Goal: Transaction & Acquisition: Purchase product/service

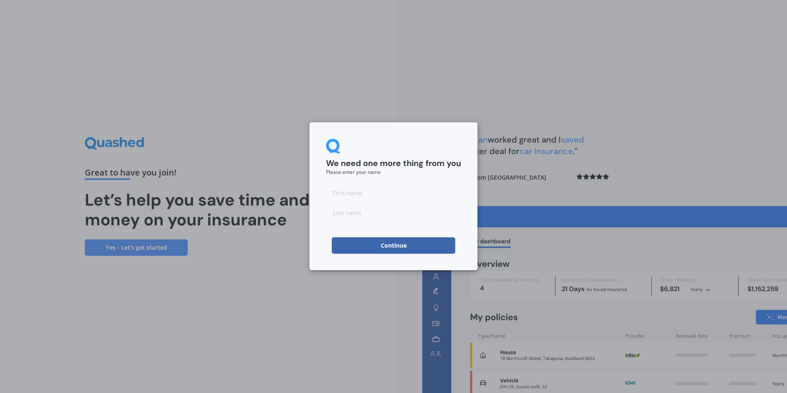
click at [351, 195] on input at bounding box center [393, 192] width 135 height 16
type input "[PERSON_NAME]"
type input "Gash"
type input "[PERSON_NAME]"
click at [339, 219] on input "Gash" at bounding box center [393, 212] width 135 height 16
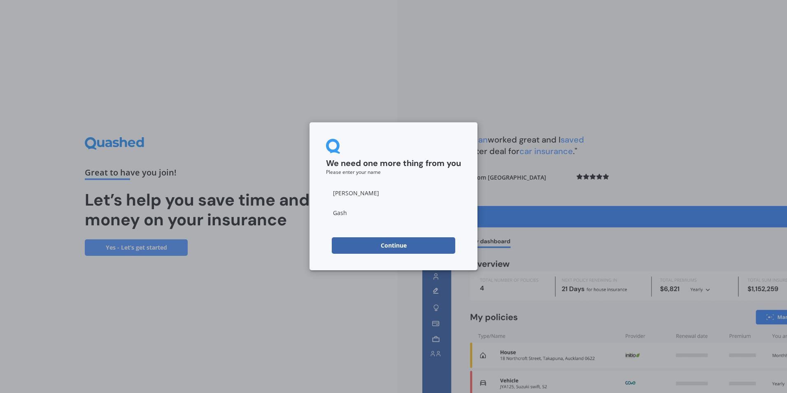
click at [353, 212] on input "Gash" at bounding box center [393, 212] width 135 height 16
type input "Gash"
click at [369, 198] on input "[PERSON_NAME]" at bounding box center [393, 192] width 135 height 16
click at [334, 247] on button "Continue" at bounding box center [394, 245] width 124 height 16
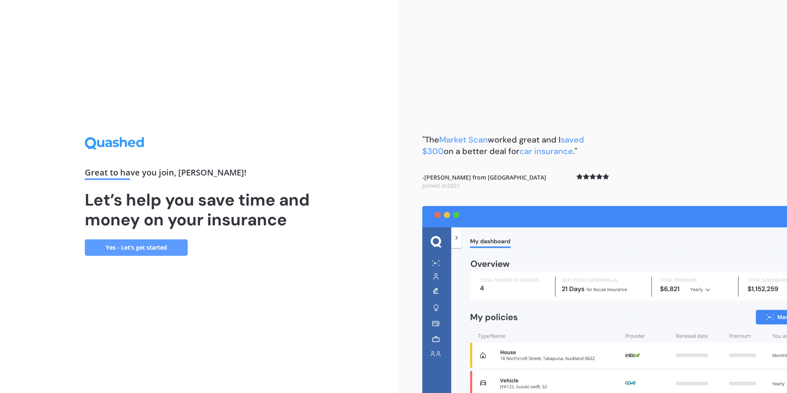
click at [148, 247] on link "Yes - Let’s get started" at bounding box center [136, 247] width 103 height 16
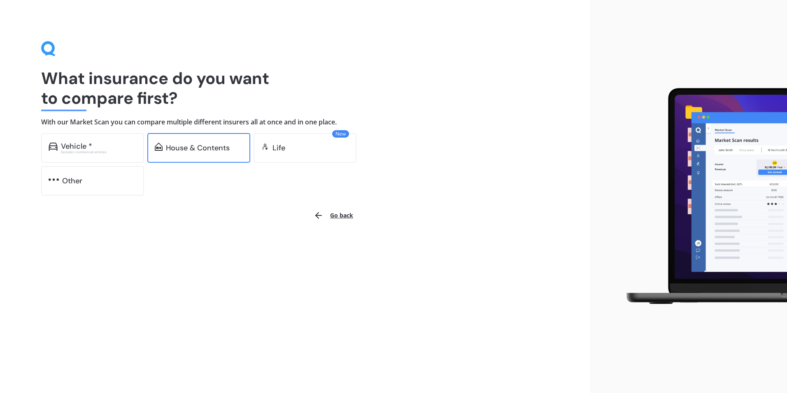
click at [214, 147] on div "House & Contents" at bounding box center [198, 148] width 64 height 8
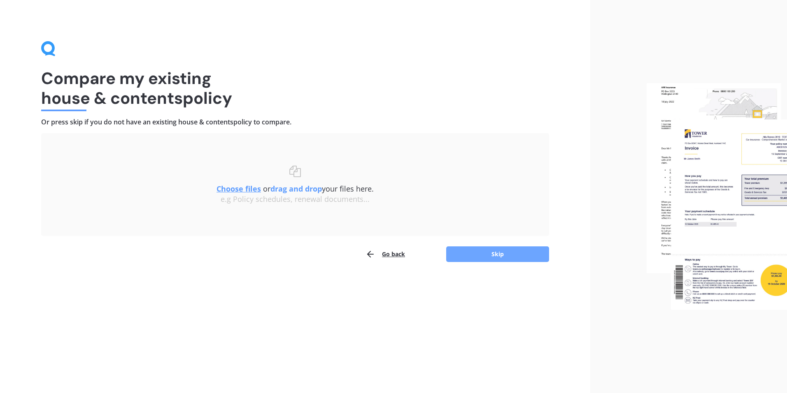
click at [502, 252] on button "Skip" at bounding box center [497, 254] width 103 height 16
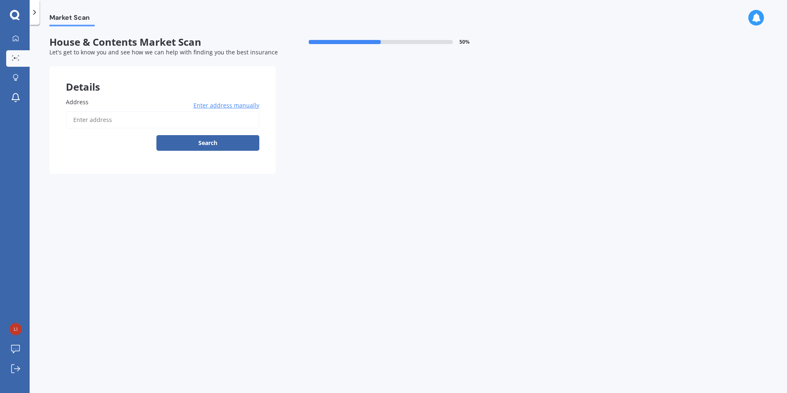
click at [92, 121] on input "Address" at bounding box center [163, 119] width 194 height 17
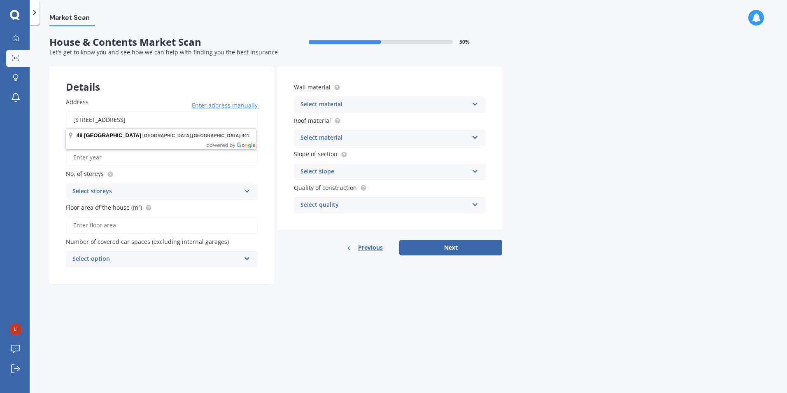
drag, startPoint x: 248, startPoint y: 122, endPoint x: 115, endPoint y: 119, distance: 133.4
click at [115, 119] on input "[STREET_ADDRESS]" at bounding box center [162, 119] width 192 height 17
type input "[STREET_ADDRESS]"
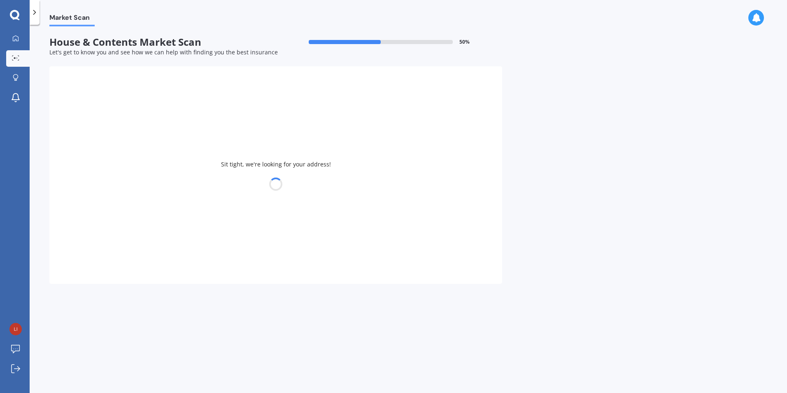
type input "1985"
type input "120"
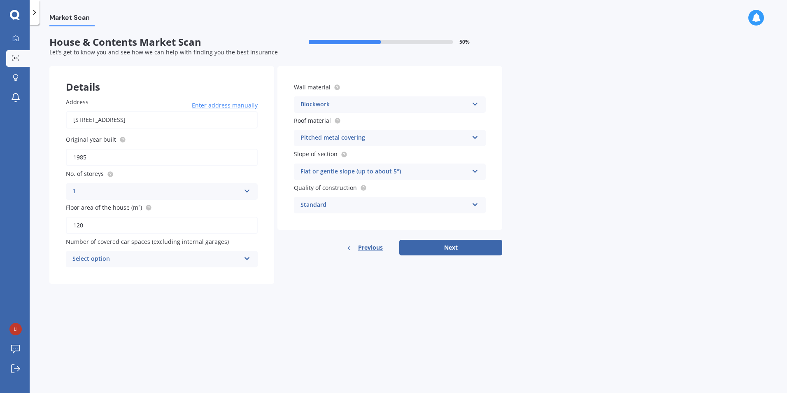
click at [103, 264] on div "Select option" at bounding box center [156, 259] width 168 height 10
click at [100, 271] on div "0" at bounding box center [161, 275] width 191 height 15
click at [449, 247] on button "Next" at bounding box center [450, 248] width 103 height 16
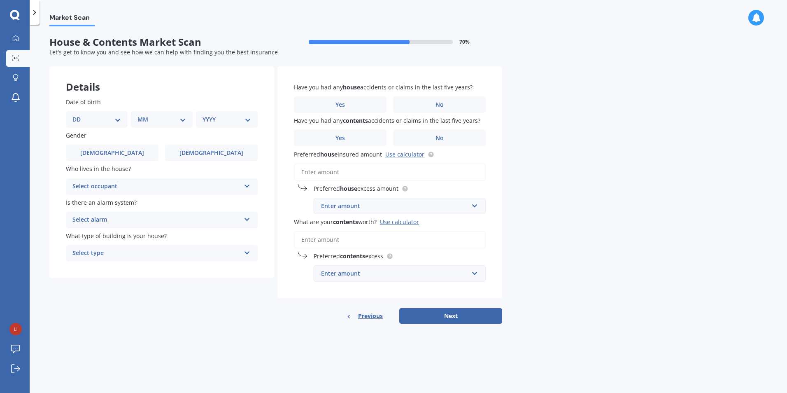
click at [84, 112] on div "DD 01 02 03 04 05 06 07 08 09 10 11 12 13 14 15 16 17 18 19 20 21 22 23 24 25 2…" at bounding box center [97, 119] width 62 height 16
click at [120, 120] on select "DD 01 02 03 04 05 06 07 08 09 10 11 12 13 14 15 16 17 18 19 20 21 22 23 24 25 2…" at bounding box center [96, 119] width 49 height 9
select select "05"
click at [79, 115] on select "DD 01 02 03 04 05 06 07 08 09 10 11 12 13 14 15 16 17 18 19 20 21 22 23 24 25 2…" at bounding box center [96, 119] width 49 height 9
click at [155, 119] on select "MM 01 02 03 04 05 06 07 08 09 10 11 12" at bounding box center [163, 119] width 45 height 9
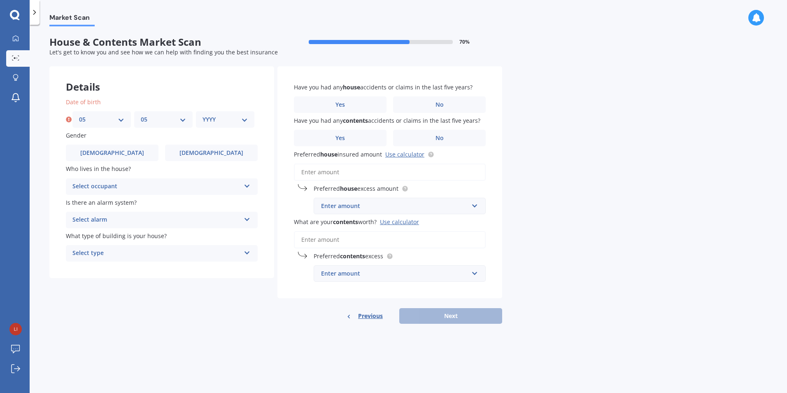
click at [141, 115] on select "MM 01 02 03 04 05 06 07 08 09 10 11 12" at bounding box center [163, 119] width 45 height 9
drag, startPoint x: 152, startPoint y: 116, endPoint x: 156, endPoint y: 121, distance: 6.5
click at [152, 116] on select "MM 01 02 03 04 05 06 07 08 09 10 11 12" at bounding box center [163, 119] width 45 height 9
select select "02"
click at [141, 115] on select "MM 01 02 03 04 05 06 07 08 09 10 11 12" at bounding box center [163, 119] width 45 height 9
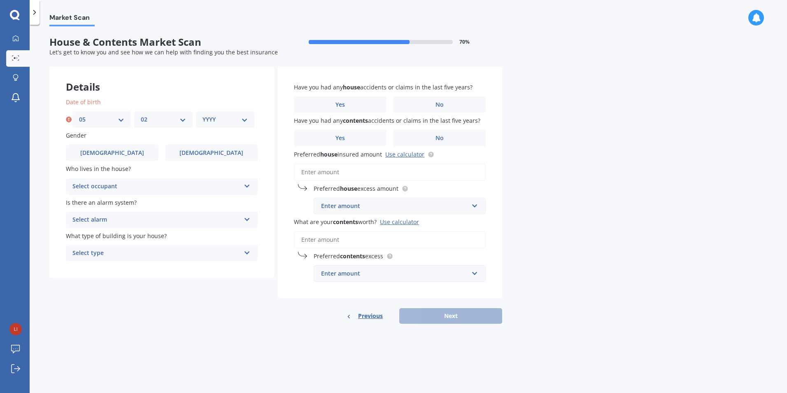
click at [206, 121] on select "YYYY 2009 2008 2007 2006 2005 2004 2003 2002 2001 2000 1999 1998 1997 1996 1995…" at bounding box center [225, 119] width 45 height 9
select select "1990"
click at [203, 115] on select "YYYY 2009 2008 2007 2006 2005 2004 2003 2002 2001 2000 1999 1998 1997 1996 1995…" at bounding box center [225, 119] width 45 height 9
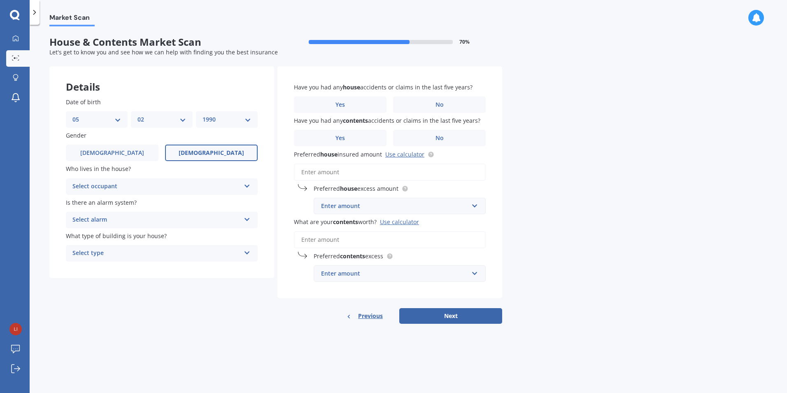
click at [216, 152] on span "[DEMOGRAPHIC_DATA]" at bounding box center [211, 152] width 65 height 7
click at [0, 0] on input "[DEMOGRAPHIC_DATA]" at bounding box center [0, 0] width 0 height 0
click at [105, 187] on div "Select occupant" at bounding box center [156, 187] width 168 height 10
click at [101, 206] on div "Owner" at bounding box center [161, 202] width 191 height 15
click at [103, 219] on div "Select alarm" at bounding box center [156, 220] width 168 height 10
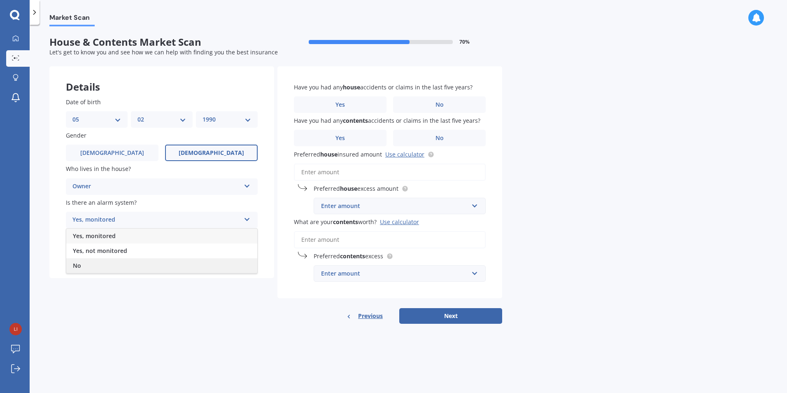
click at [80, 262] on span "No" at bounding box center [77, 265] width 8 height 8
click at [101, 254] on div "Select type" at bounding box center [156, 253] width 168 height 10
click at [110, 275] on div "Freestanding" at bounding box center [161, 269] width 191 height 15
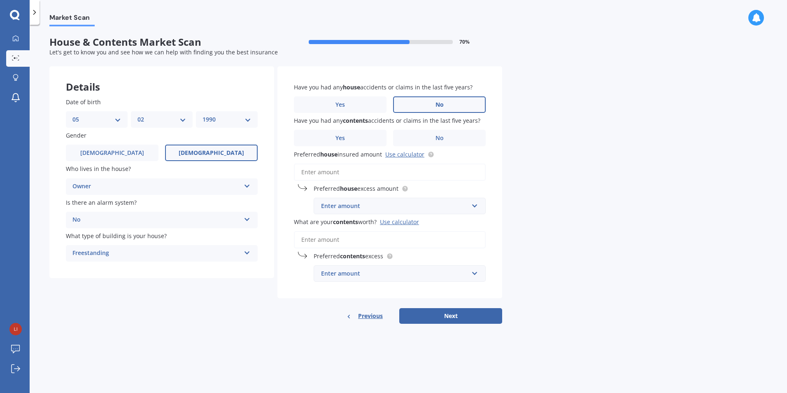
click at [434, 103] on label "No" at bounding box center [439, 104] width 93 height 16
click at [0, 0] on input "No" at bounding box center [0, 0] width 0 height 0
click at [442, 138] on span "No" at bounding box center [440, 138] width 8 height 7
click at [0, 0] on input "No" at bounding box center [0, 0] width 0 height 0
click at [376, 209] on div "Enter amount" at bounding box center [394, 205] width 147 height 9
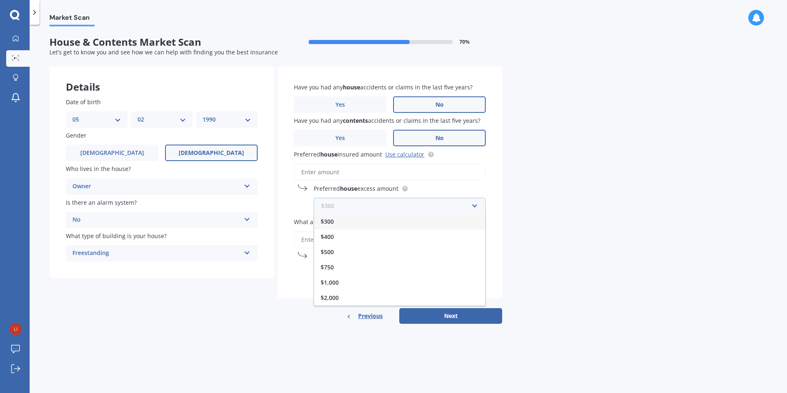
click at [376, 209] on input "text" at bounding box center [397, 206] width 165 height 16
click at [335, 268] on div "$750" at bounding box center [399, 266] width 171 height 15
click at [329, 240] on input "What are your contents worth? Use calculator" at bounding box center [390, 239] width 192 height 17
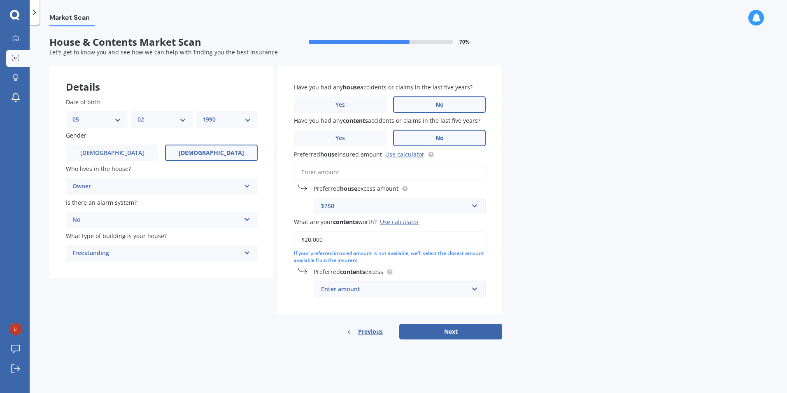
type input "$20,000"
click at [347, 292] on div "Enter amount" at bounding box center [394, 289] width 147 height 9
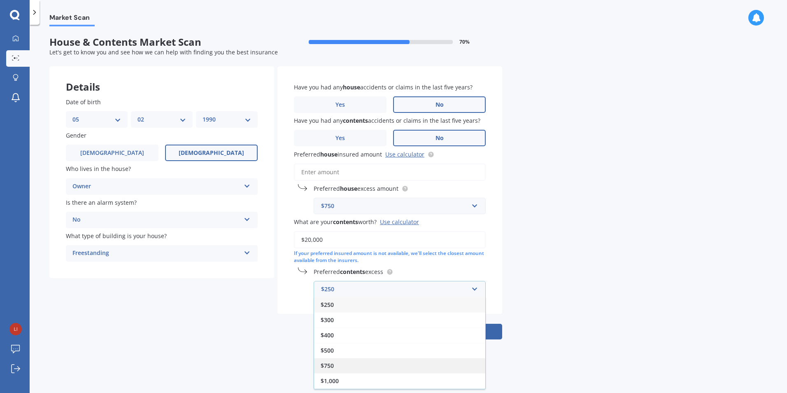
click at [334, 359] on div "$750" at bounding box center [399, 365] width 171 height 15
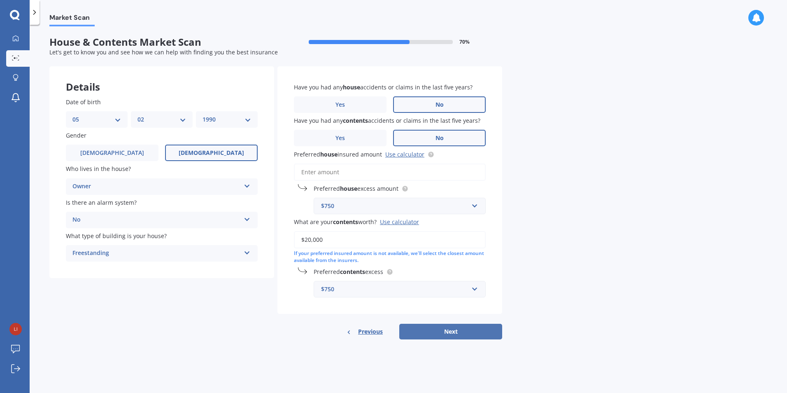
click at [441, 335] on button "Next" at bounding box center [450, 332] width 103 height 16
click at [409, 154] on link "Use calculator" at bounding box center [404, 154] width 39 height 8
click at [342, 174] on input "Preferred house insured amount Use calculator" at bounding box center [390, 171] width 192 height 17
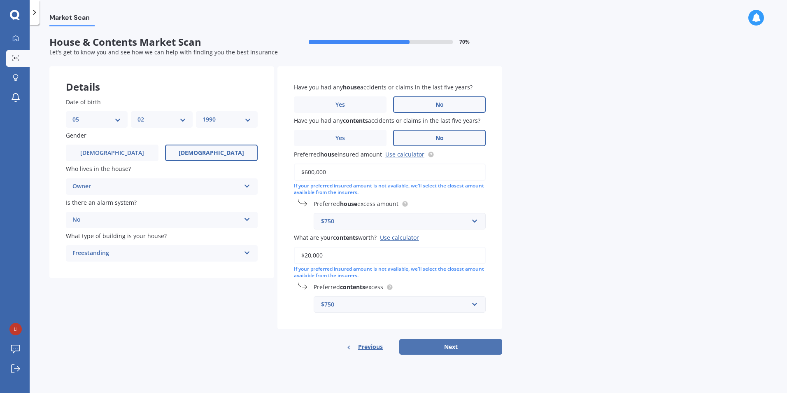
type input "$600,000"
click at [449, 348] on button "Next" at bounding box center [450, 347] width 103 height 16
select select "05"
select select "02"
select select "1990"
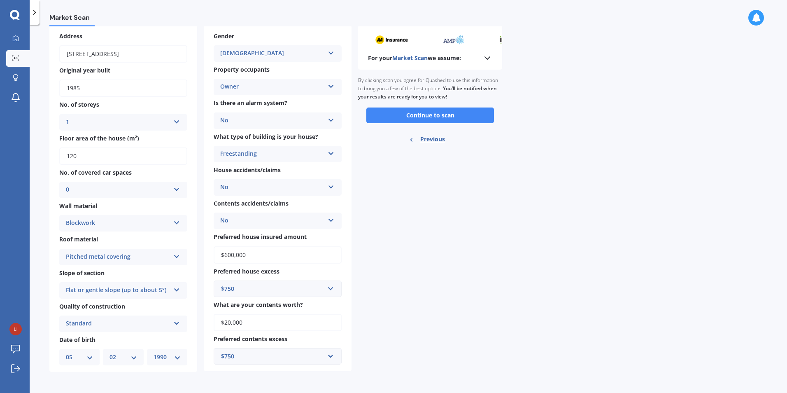
scroll to position [42, 0]
click at [115, 256] on div "Pitched metal covering" at bounding box center [118, 257] width 104 height 10
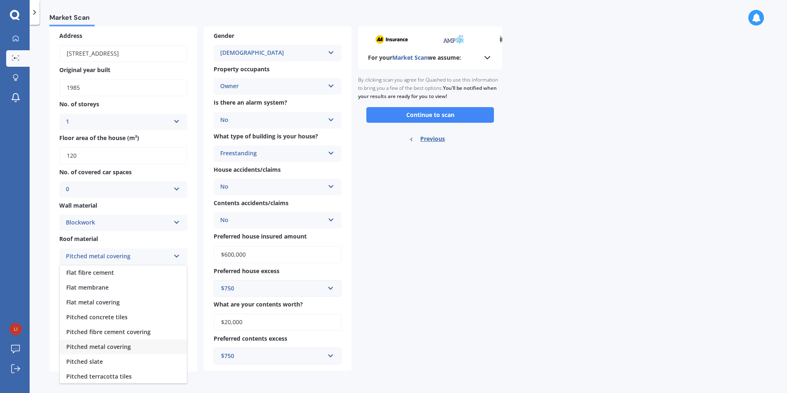
click at [115, 256] on div "Pitched metal covering" at bounding box center [118, 257] width 104 height 10
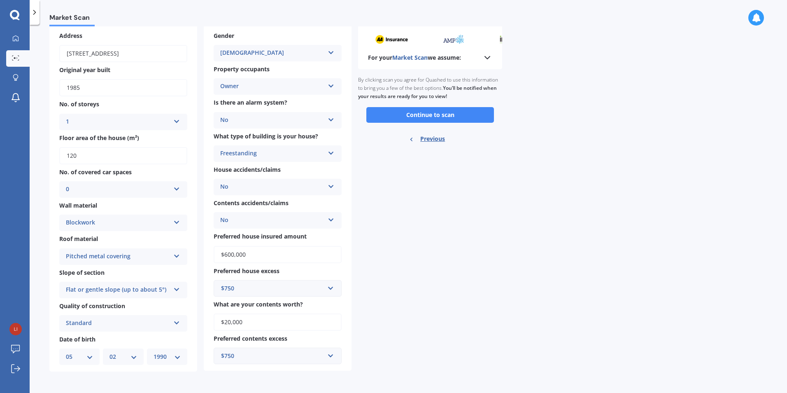
click at [150, 292] on div "Flat or gentle slope (up to about 5°)" at bounding box center [118, 290] width 104 height 10
click at [142, 300] on div "Flat or gentle slope (up to about 5°)" at bounding box center [123, 306] width 127 height 15
click at [420, 109] on button "Continue to scan" at bounding box center [430, 115] width 128 height 16
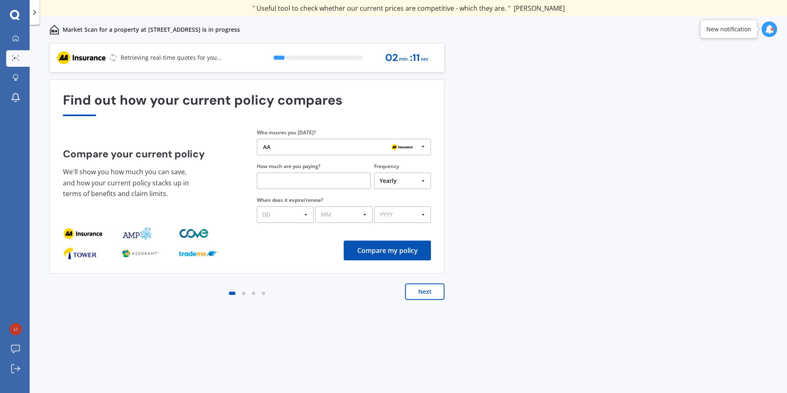
click at [344, 144] on div "AA" at bounding box center [341, 147] width 156 height 7
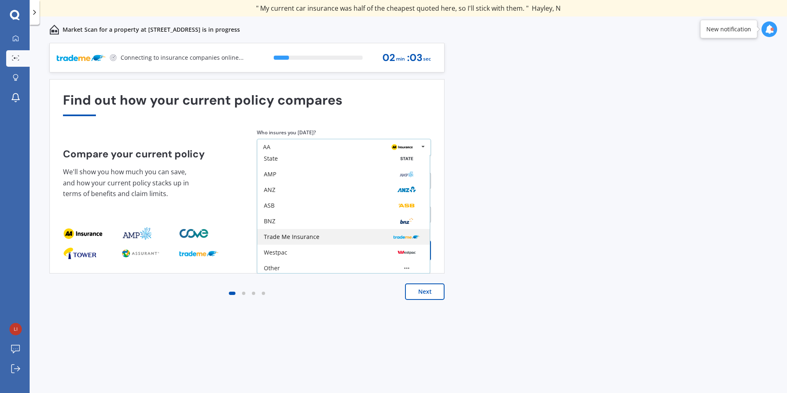
scroll to position [54, 0]
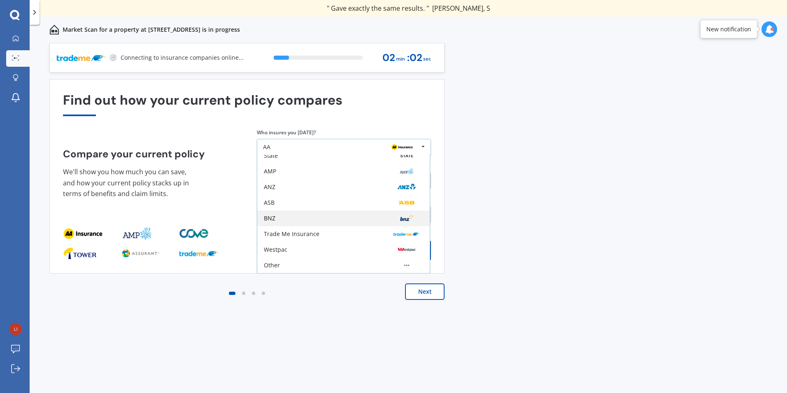
click at [317, 224] on div "BNZ" at bounding box center [343, 218] width 173 height 16
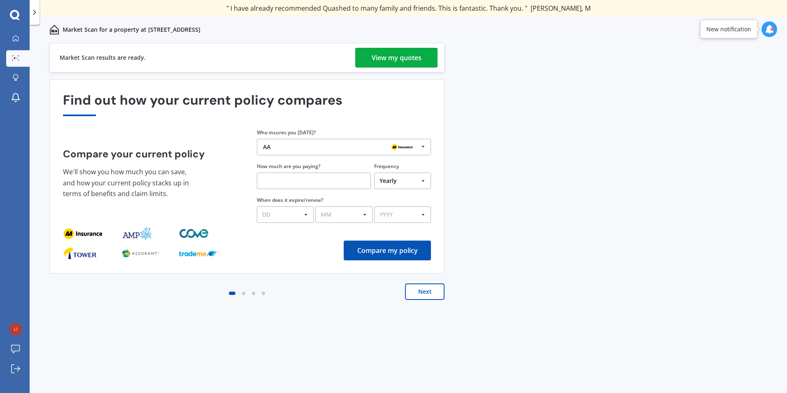
click at [398, 56] on div "View my quotes" at bounding box center [397, 58] width 50 height 20
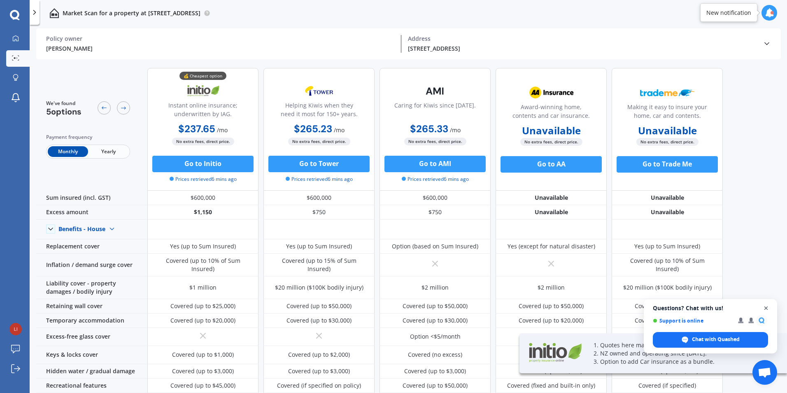
click at [769, 308] on span "Open chat" at bounding box center [766, 308] width 10 height 10
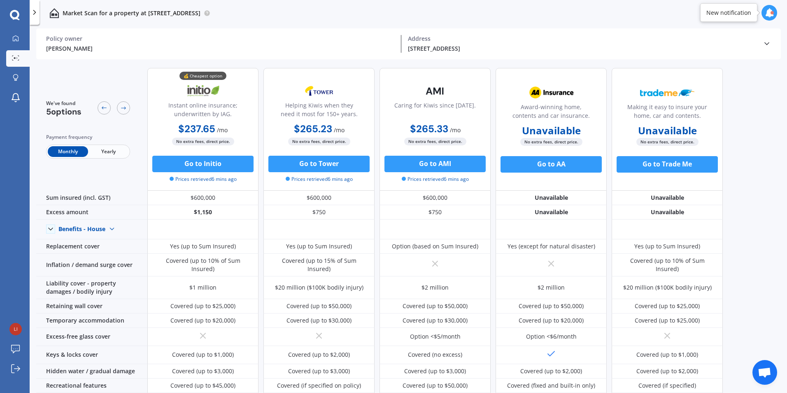
click at [115, 152] on span "Yearly" at bounding box center [108, 151] width 40 height 11
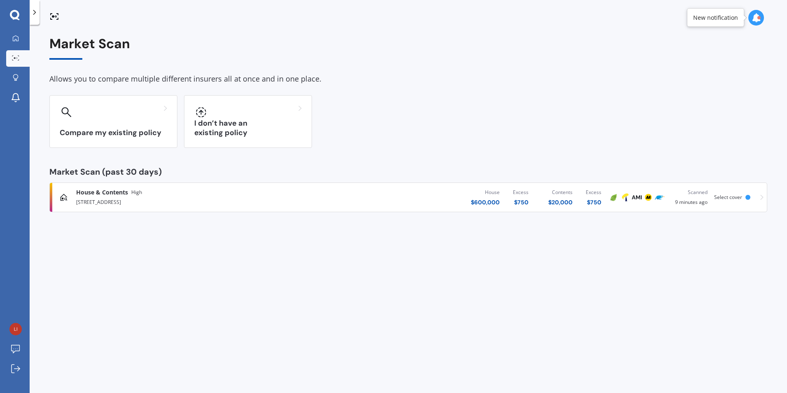
click at [527, 200] on div "$ 750" at bounding box center [521, 202] width 16 height 8
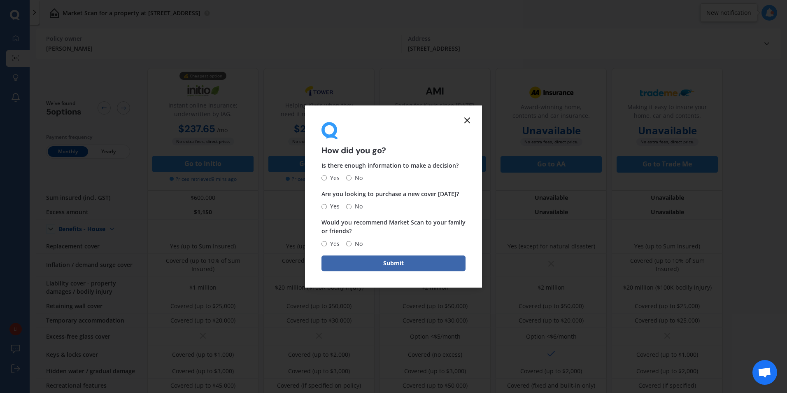
click at [469, 119] on icon at bounding box center [467, 120] width 10 height 10
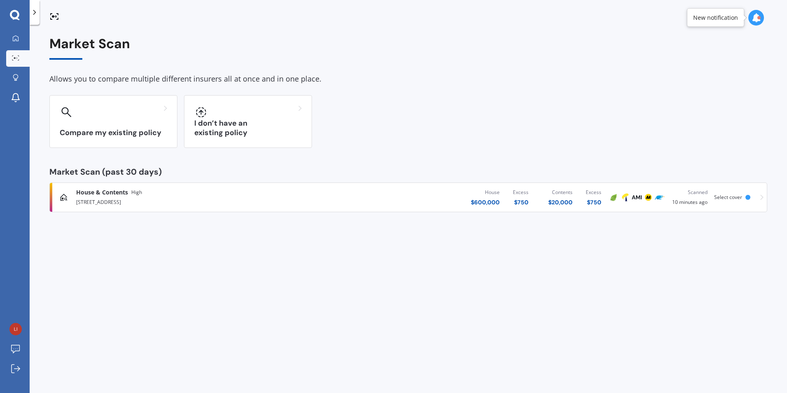
click at [96, 198] on div "[STREET_ADDRESS]" at bounding box center [205, 201] width 258 height 10
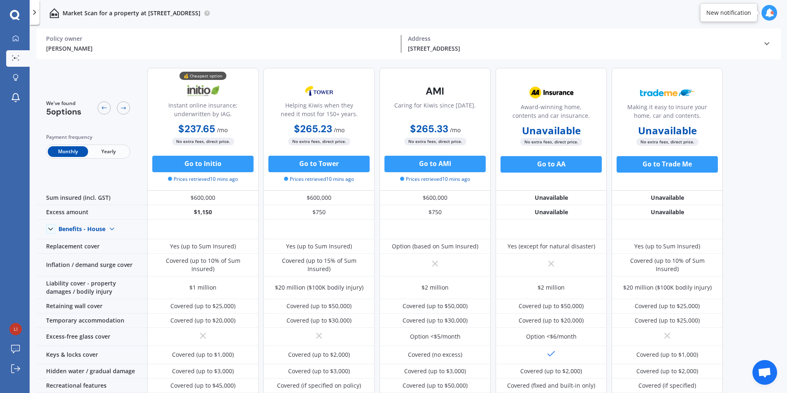
click at [769, 42] on icon at bounding box center [767, 44] width 8 height 8
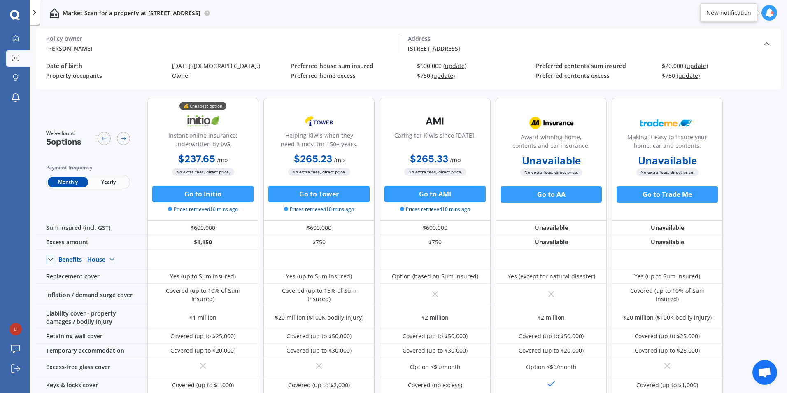
click at [442, 76] on span "(update)" at bounding box center [443, 76] width 23 height 8
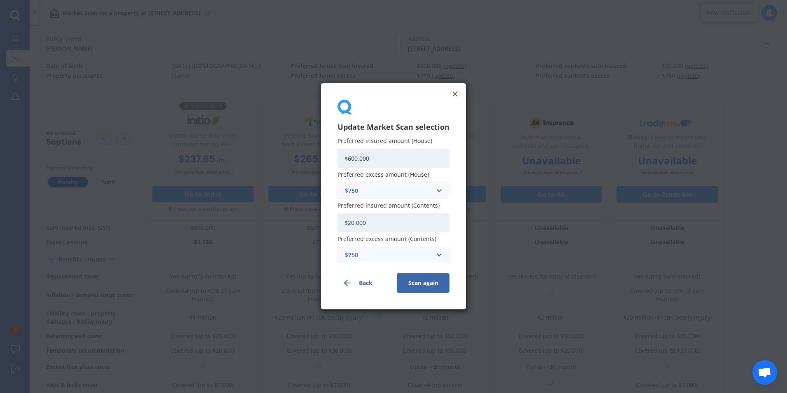
click at [360, 191] on div "$750" at bounding box center [388, 190] width 87 height 9
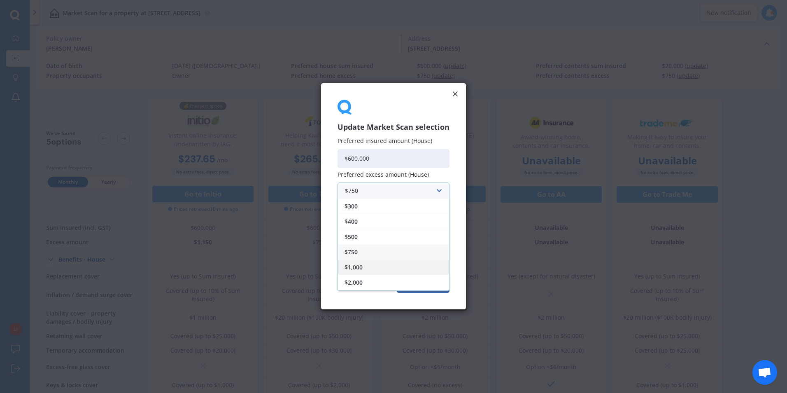
click at [366, 268] on div "$1,000" at bounding box center [393, 266] width 111 height 15
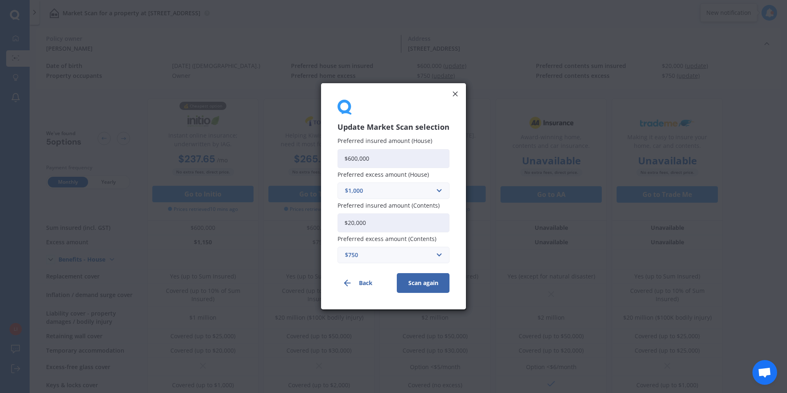
click at [422, 285] on button "Scan again" at bounding box center [423, 283] width 53 height 20
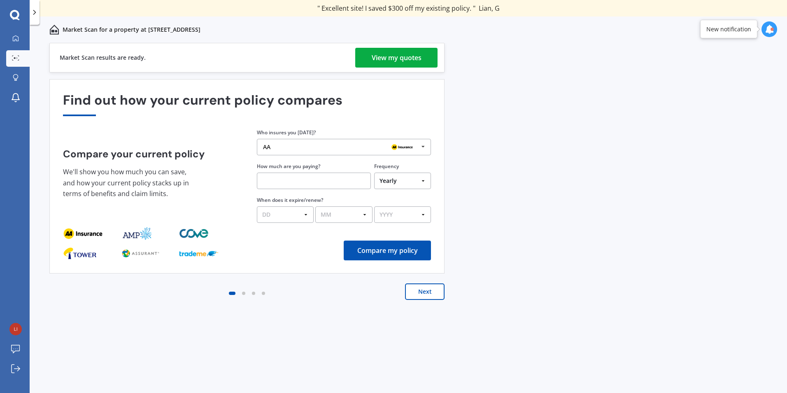
click at [390, 54] on div "View my quotes" at bounding box center [397, 58] width 50 height 20
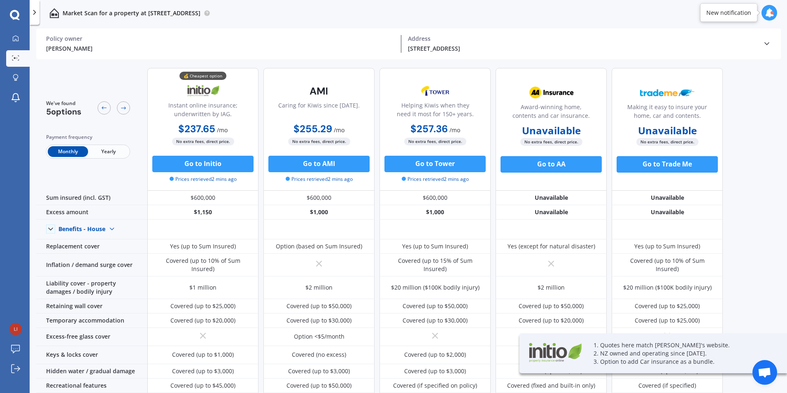
click at [112, 153] on span "Yearly" at bounding box center [108, 151] width 40 height 11
